Goal: Book appointment/travel/reservation

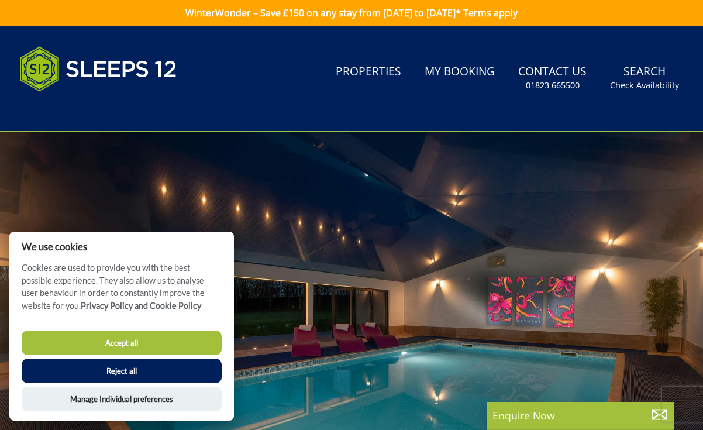
drag, startPoint x: 116, startPoint y: 341, endPoint x: 132, endPoint y: 343, distance: 15.9
click at [117, 341] on button "Accept all" at bounding box center [122, 342] width 200 height 25
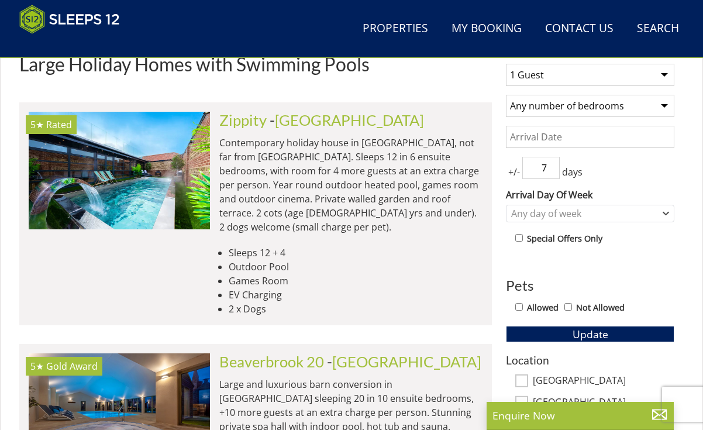
scroll to position [381, 0]
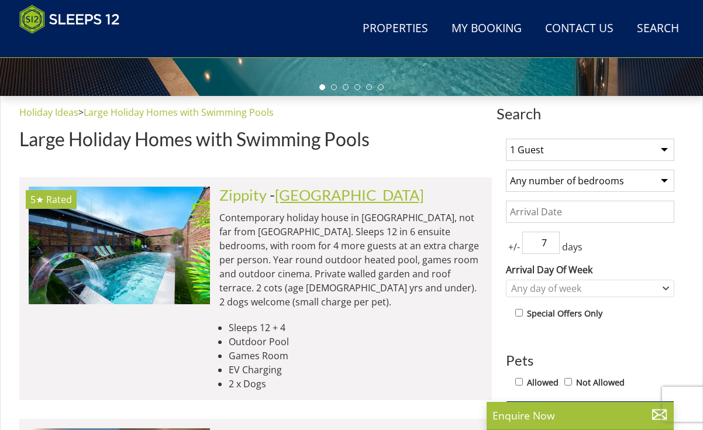
click at [285, 203] on link "[GEOGRAPHIC_DATA]" at bounding box center [349, 195] width 149 height 18
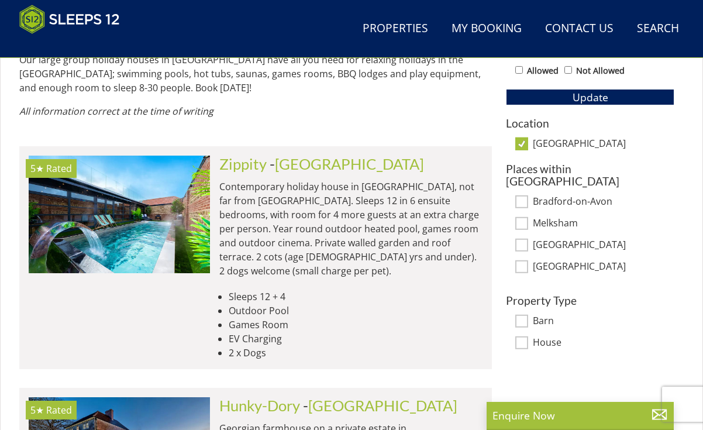
scroll to position [725, 0]
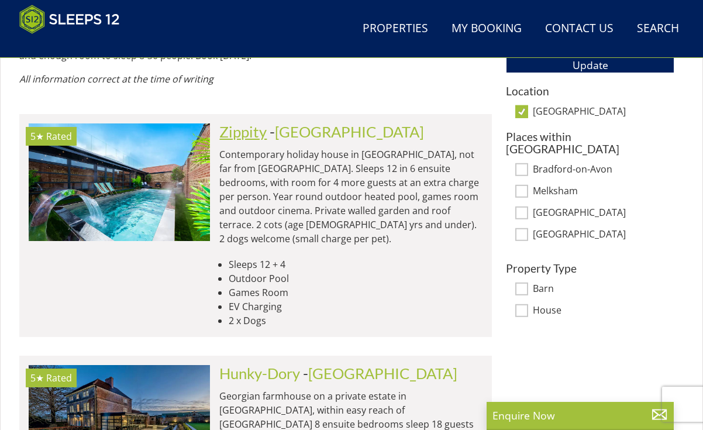
click at [253, 124] on link "Zippity" at bounding box center [242, 132] width 47 height 18
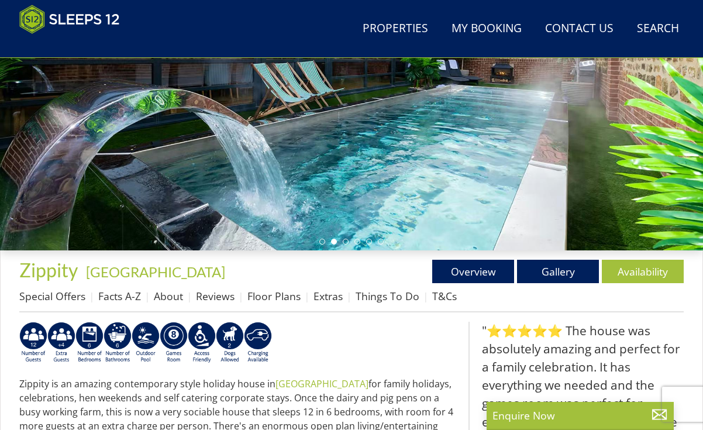
scroll to position [233, 0]
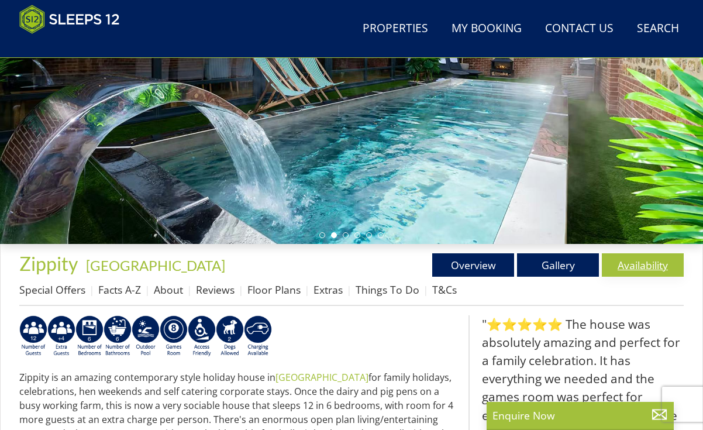
click at [650, 272] on link "Availability" at bounding box center [643, 264] width 82 height 23
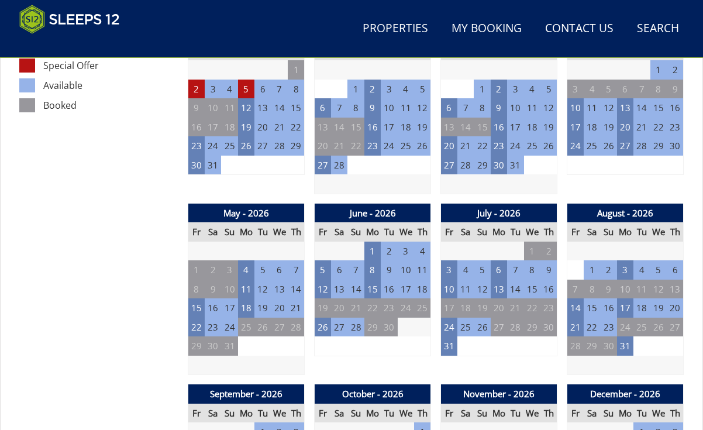
scroll to position [710, 0]
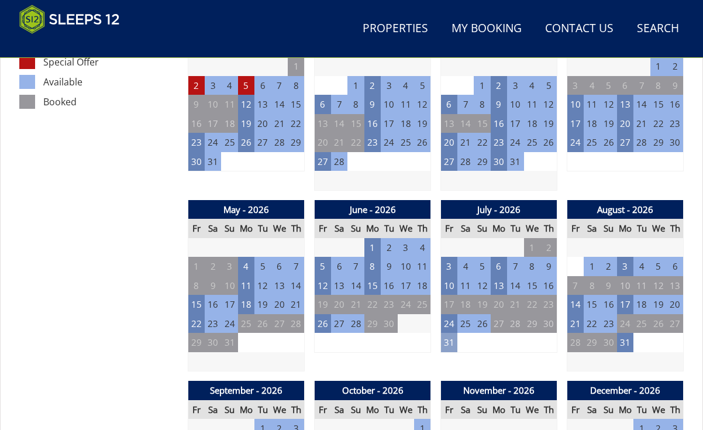
click at [449, 343] on td "31" at bounding box center [449, 342] width 16 height 19
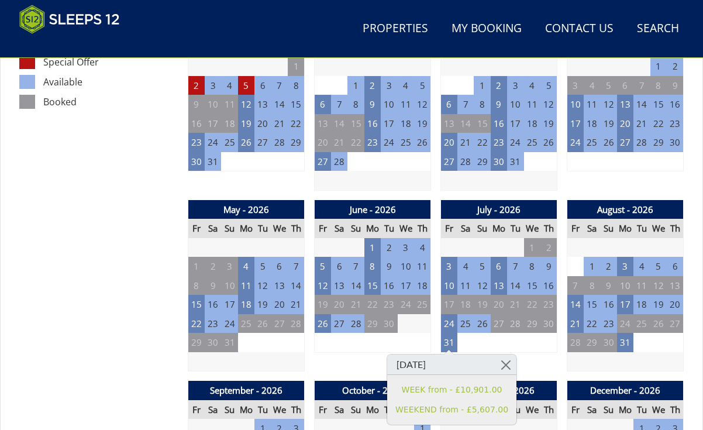
click at [675, 266] on td "6" at bounding box center [675, 266] width 16 height 19
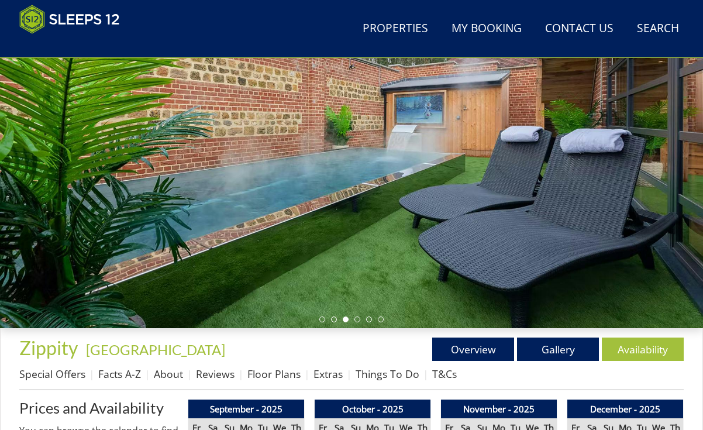
scroll to position [192, 0]
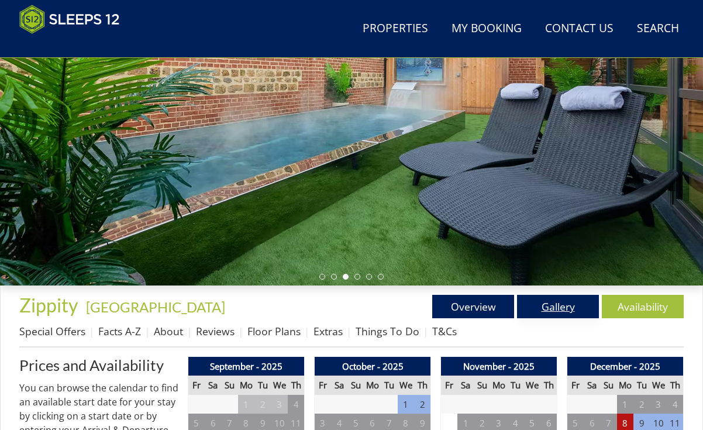
click at [560, 315] on link "Gallery" at bounding box center [558, 306] width 82 height 23
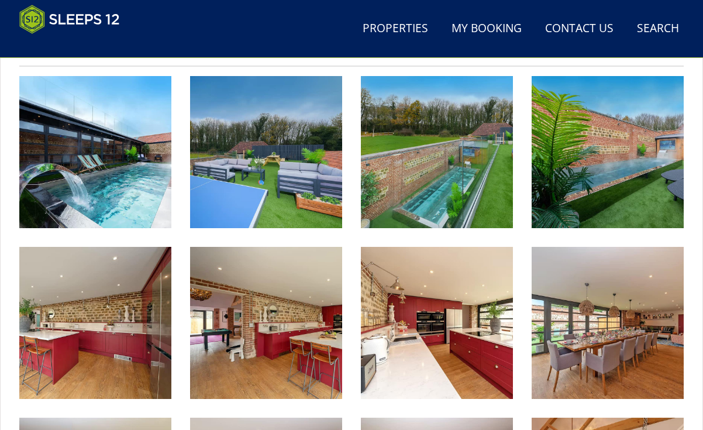
scroll to position [475, 0]
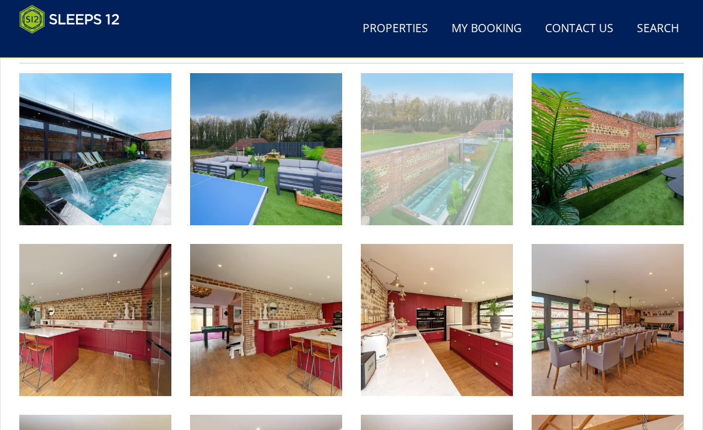
click at [450, 191] on img at bounding box center [437, 149] width 152 height 152
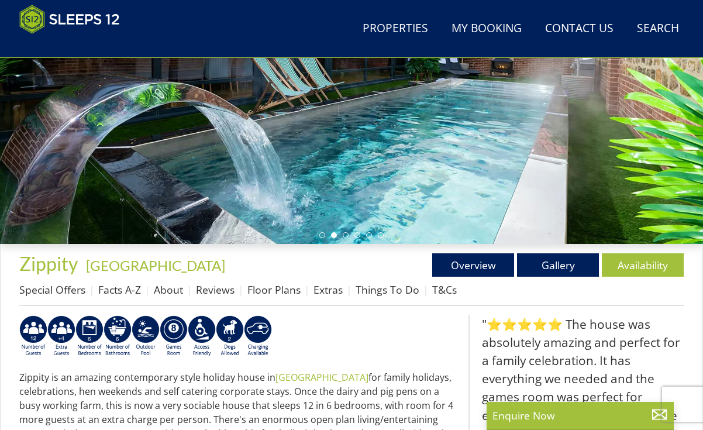
scroll to position [238, 0]
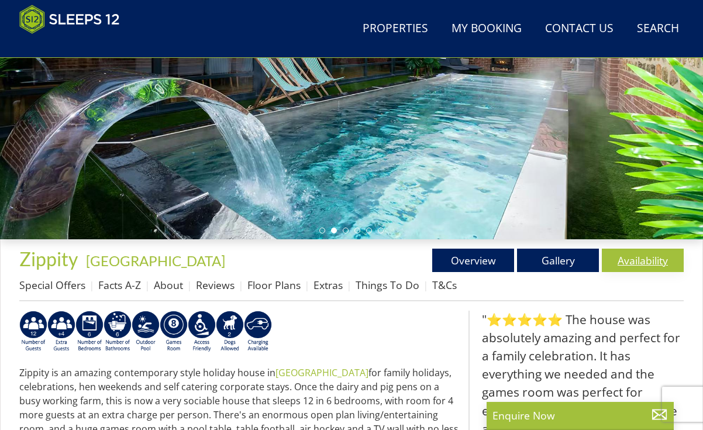
click at [660, 263] on link "Availability" at bounding box center [643, 260] width 82 height 23
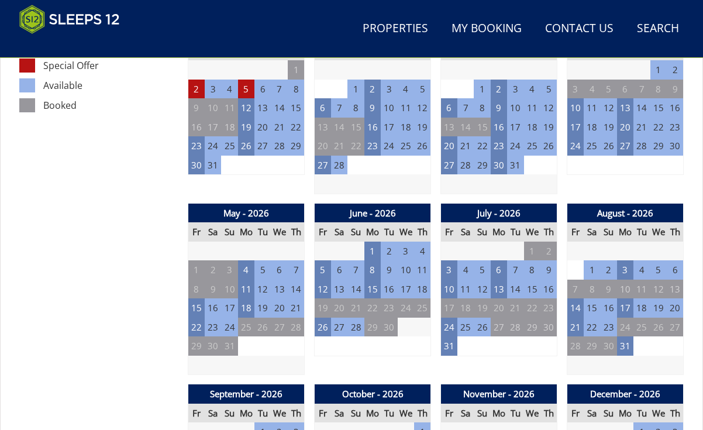
scroll to position [714, 0]
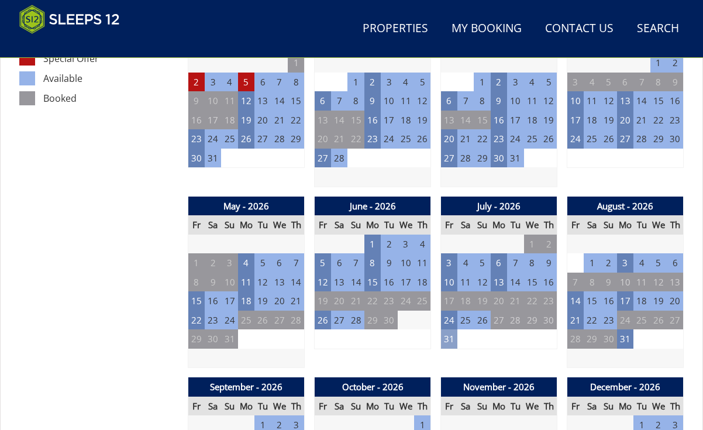
click at [454, 340] on td "31" at bounding box center [449, 338] width 16 height 19
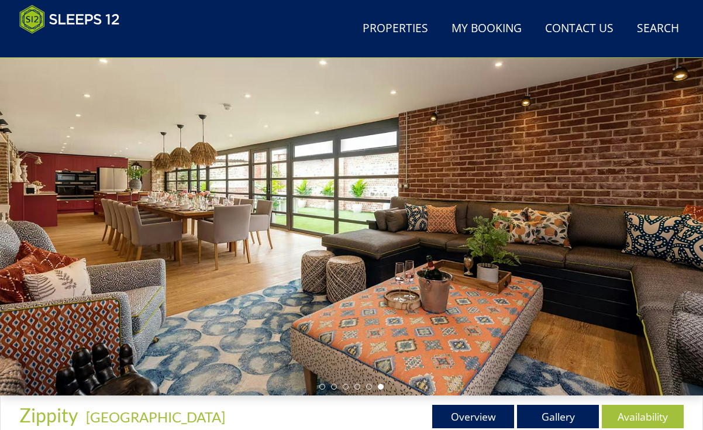
scroll to position [75, 0]
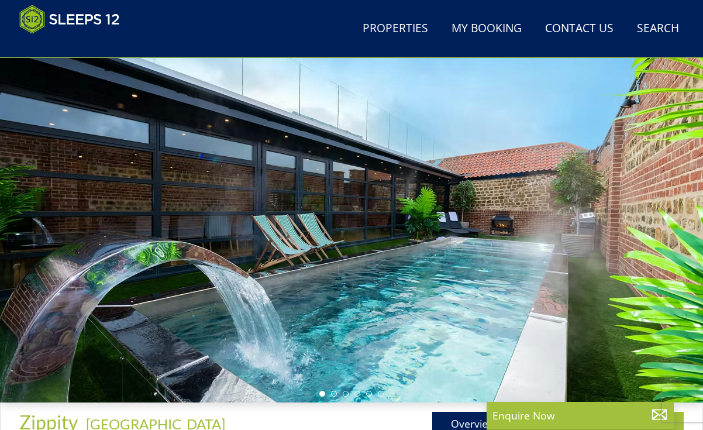
scroll to position [238, 0]
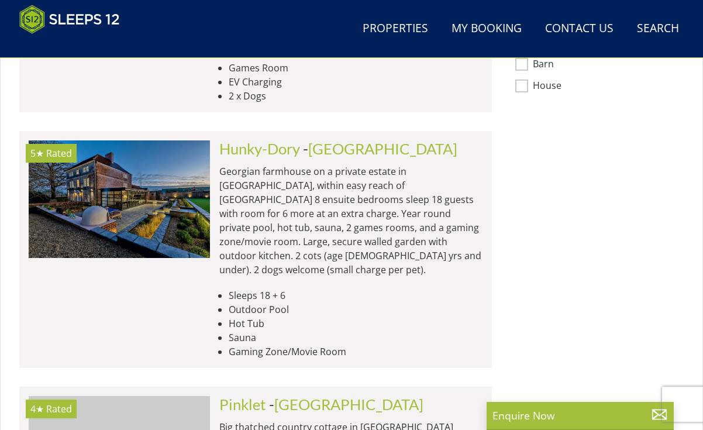
scroll to position [958, 0]
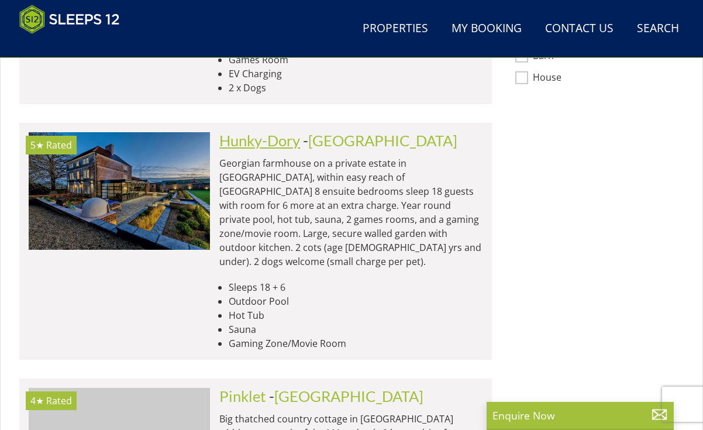
click at [250, 132] on link "Hunky-Dory" at bounding box center [259, 141] width 81 height 18
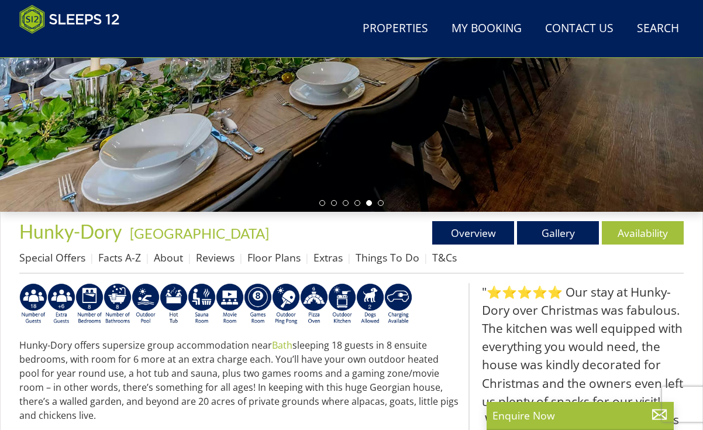
scroll to position [219, 0]
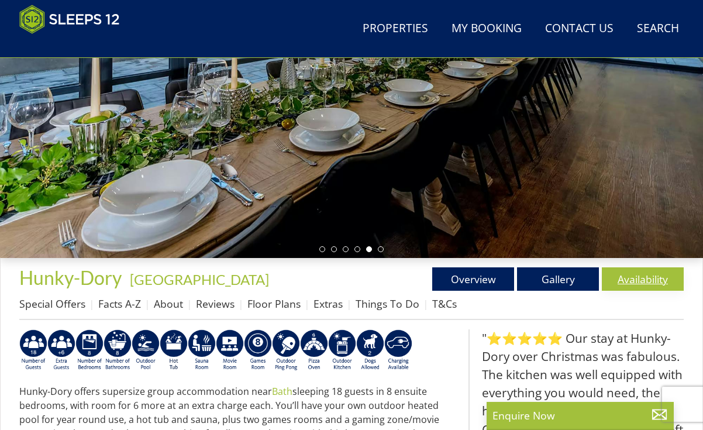
click at [658, 287] on link "Availability" at bounding box center [643, 278] width 82 height 23
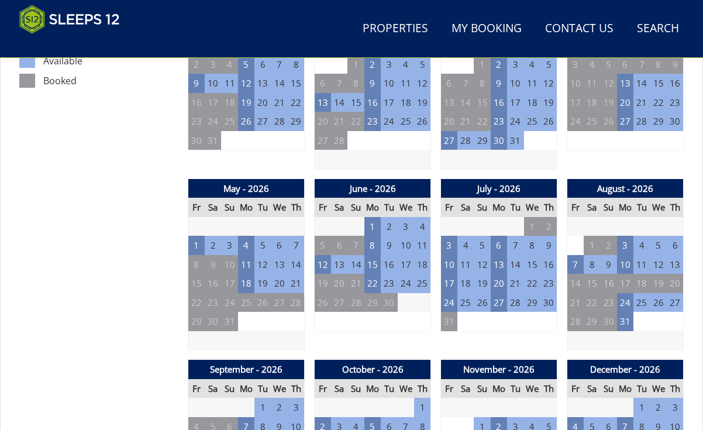
scroll to position [735, 0]
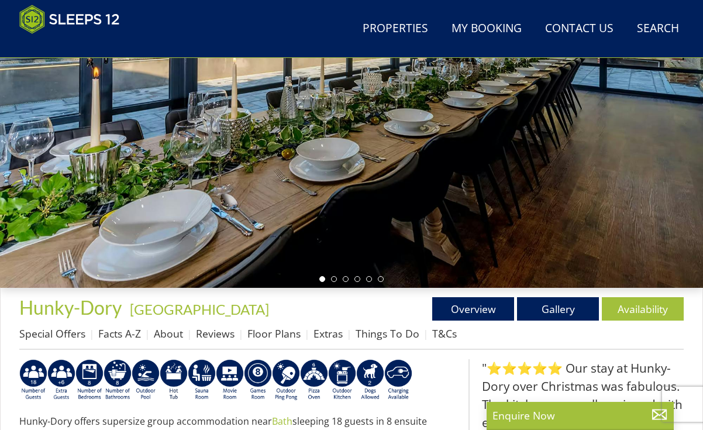
scroll to position [158, 0]
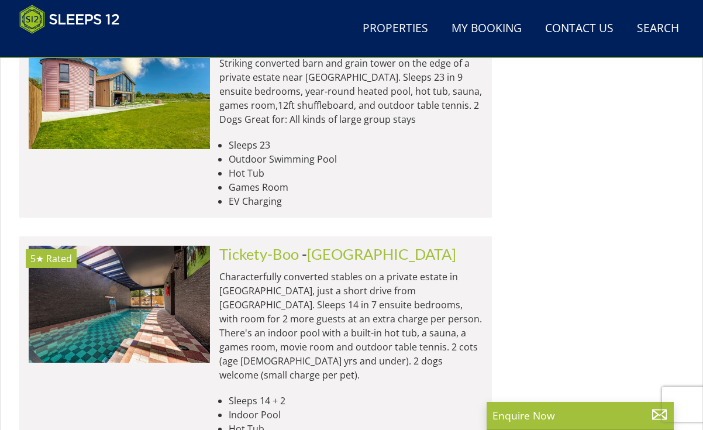
scroll to position [2316, 0]
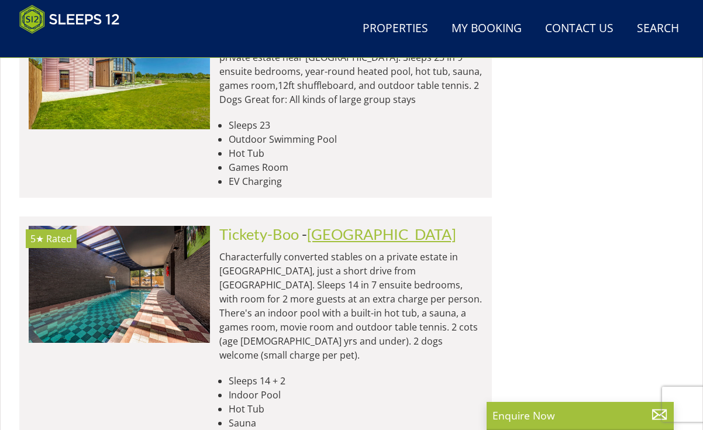
click at [312, 225] on link "[GEOGRAPHIC_DATA]" at bounding box center [381, 234] width 149 height 18
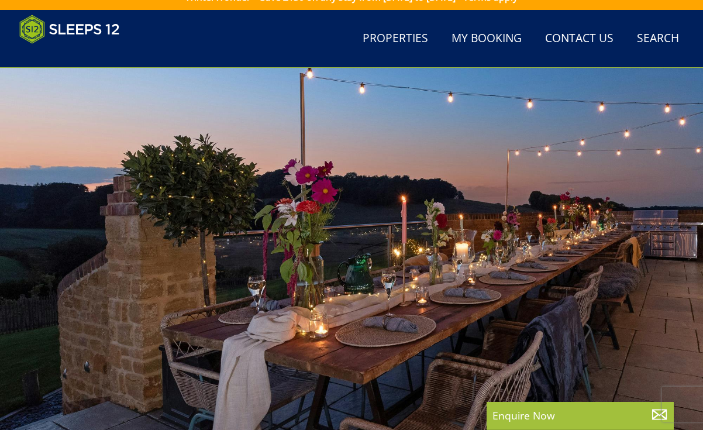
scroll to position [0, 0]
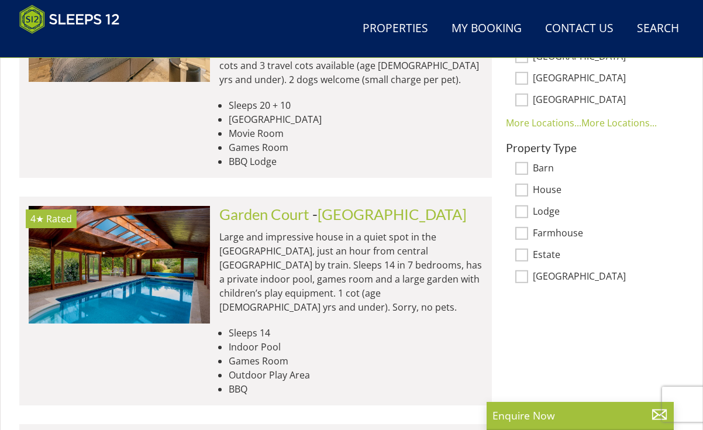
scroll to position [875, 0]
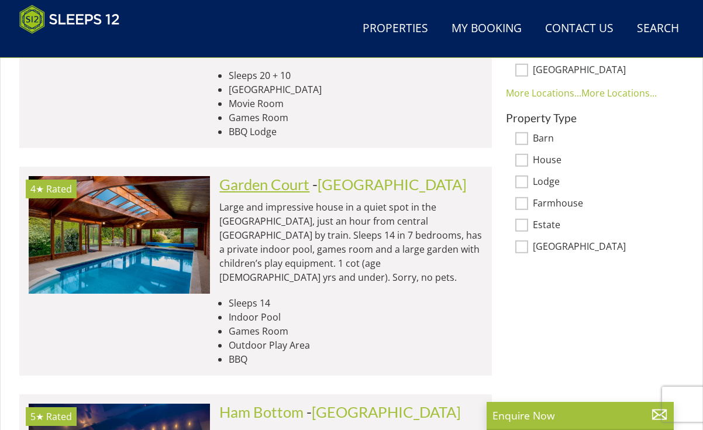
click at [265, 175] on link "Garden Court" at bounding box center [264, 184] width 90 height 18
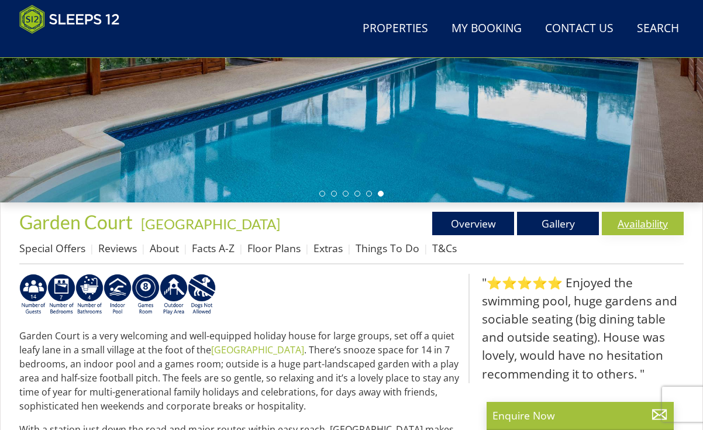
scroll to position [282, 0]
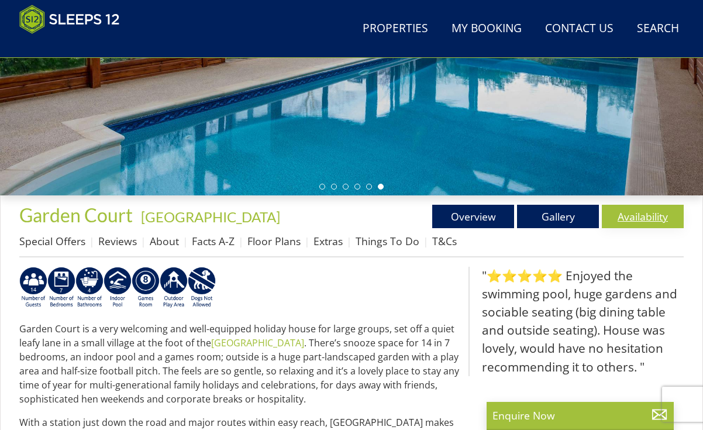
click at [660, 219] on link "Availability" at bounding box center [643, 216] width 82 height 23
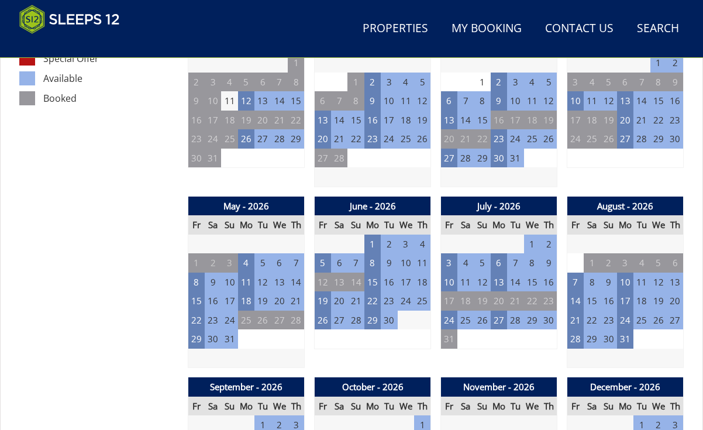
scroll to position [717, 0]
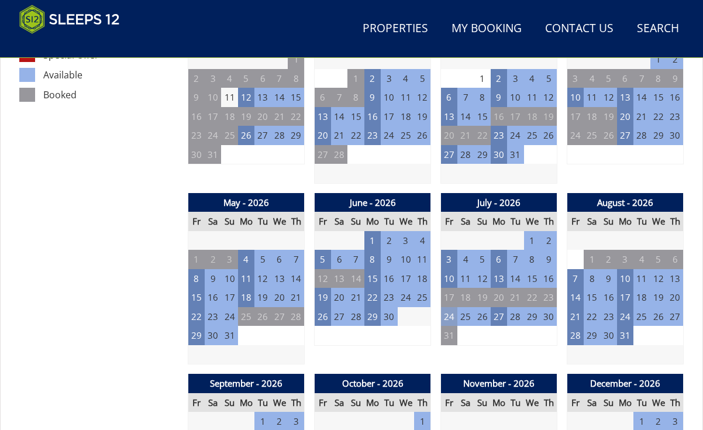
click at [451, 315] on td "24" at bounding box center [449, 316] width 16 height 19
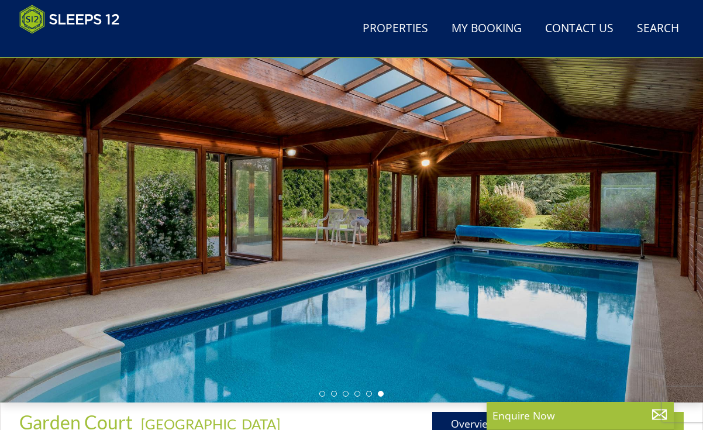
scroll to position [52, 0]
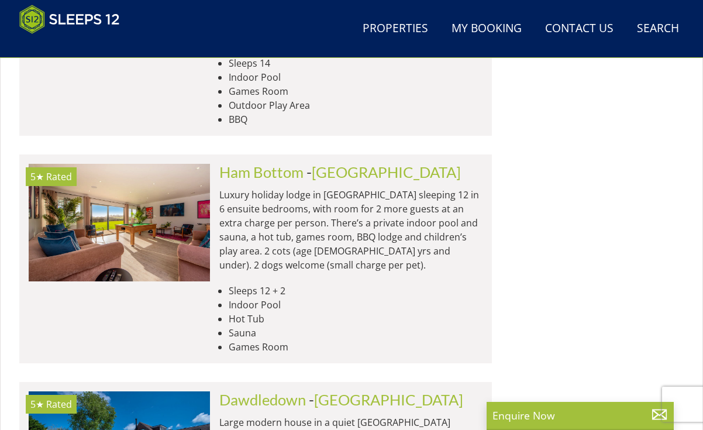
scroll to position [1107, 0]
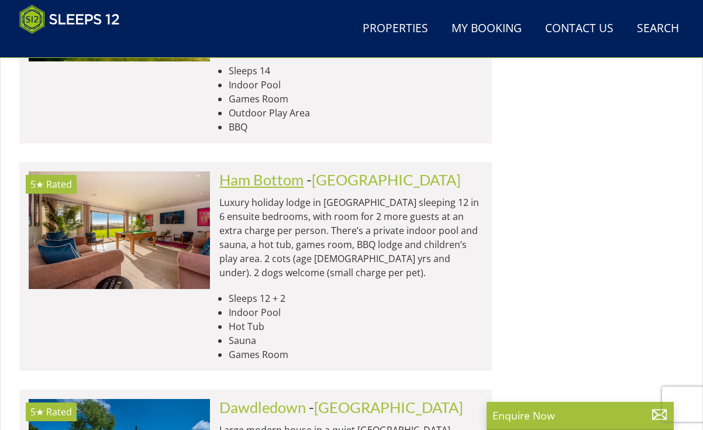
click at [263, 171] on link "Ham Bottom" at bounding box center [261, 180] width 84 height 18
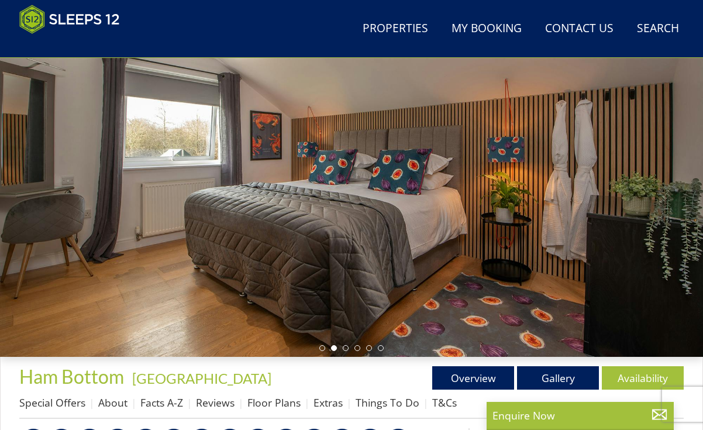
scroll to position [116, 0]
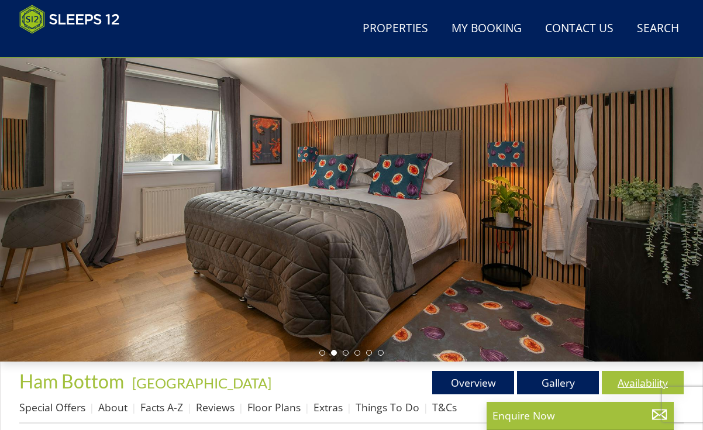
click at [624, 384] on link "Availability" at bounding box center [643, 382] width 82 height 23
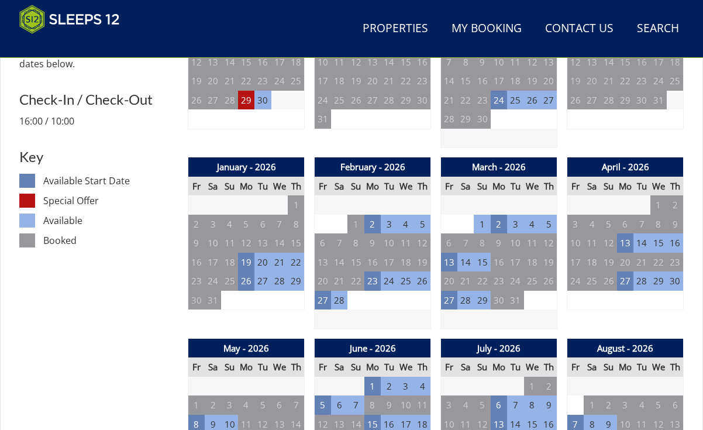
scroll to position [554, 0]
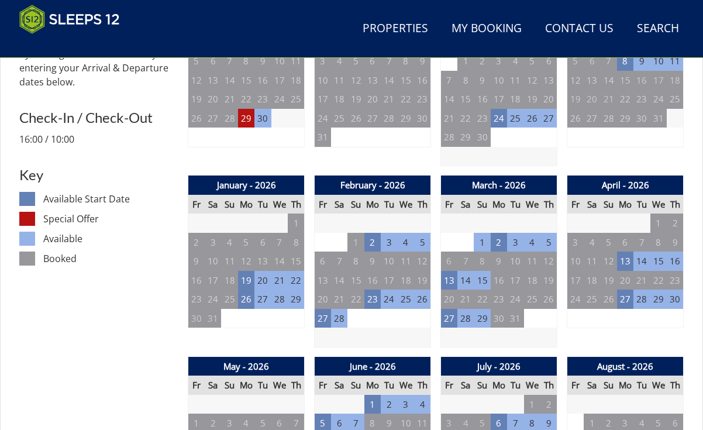
scroll to position [116, 0]
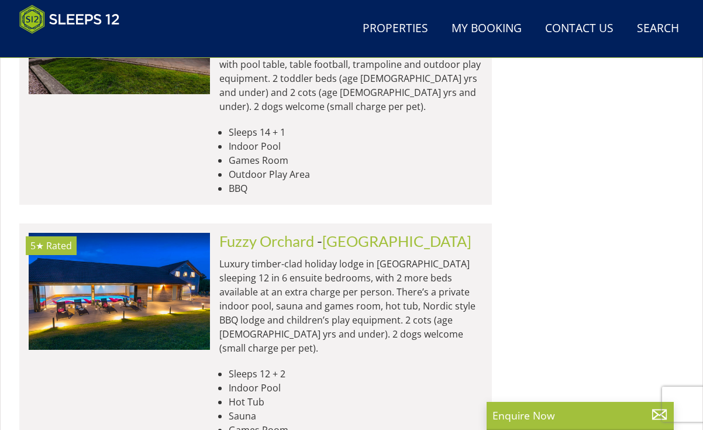
scroll to position [2782, 0]
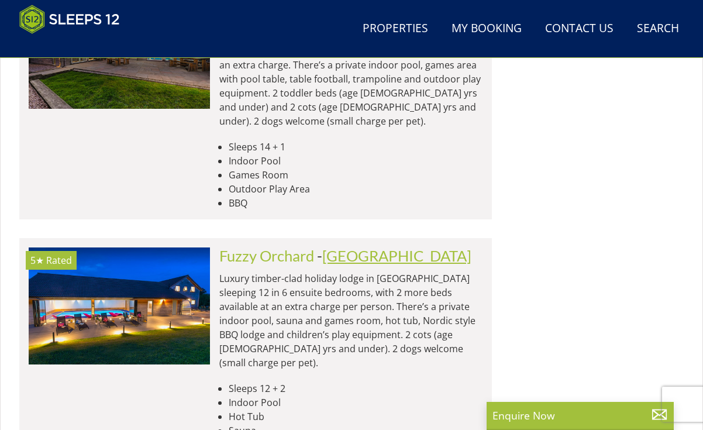
click at [374, 247] on link "[GEOGRAPHIC_DATA]" at bounding box center [396, 256] width 149 height 18
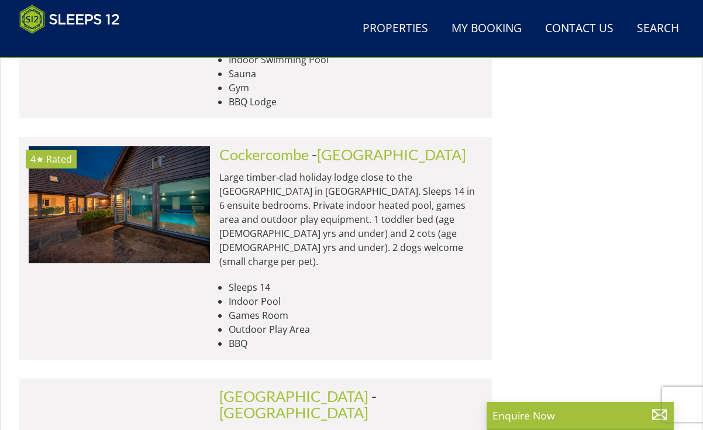
scroll to position [2890, 0]
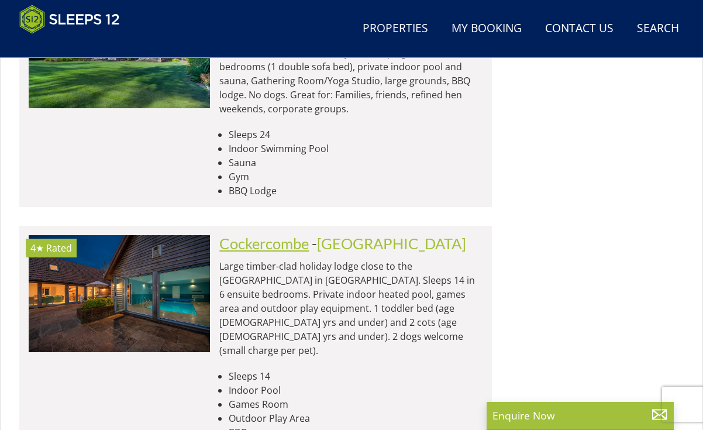
click at [305, 234] on link "Cockercombe" at bounding box center [263, 243] width 89 height 18
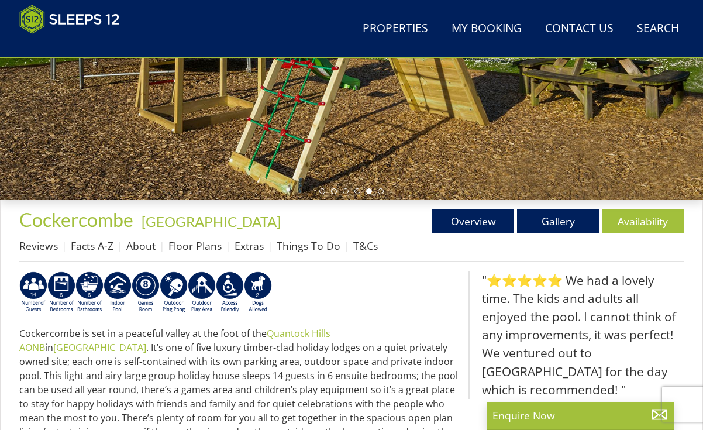
scroll to position [268, 0]
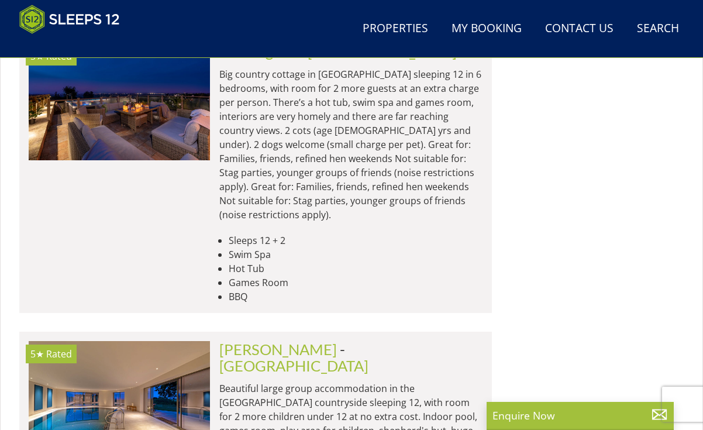
scroll to position [4819, 0]
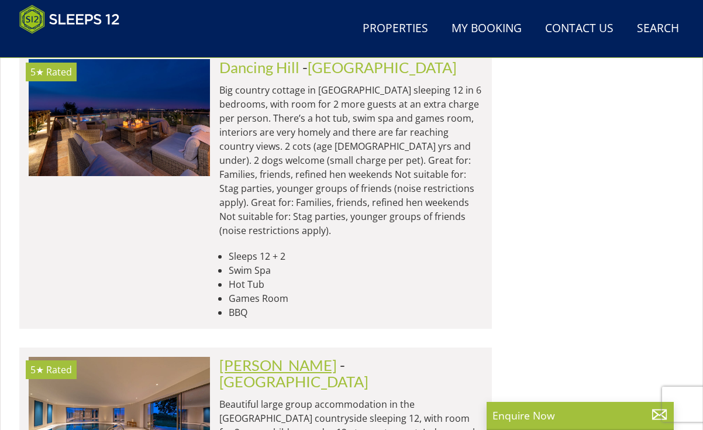
click at [272, 356] on link "[PERSON_NAME]" at bounding box center [278, 365] width 118 height 18
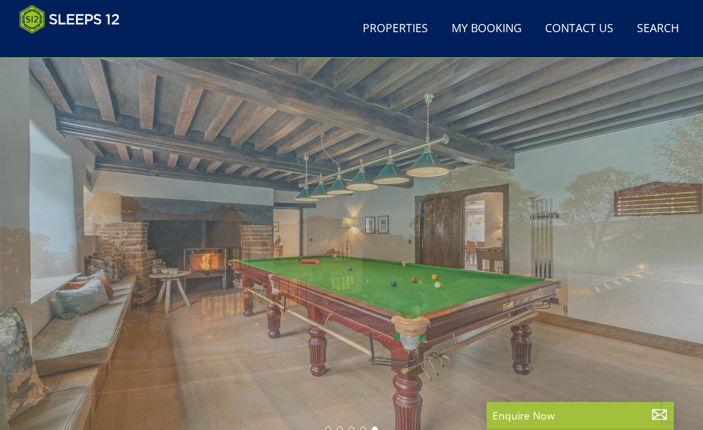
scroll to position [35, 0]
